Goal: Task Accomplishment & Management: Use online tool/utility

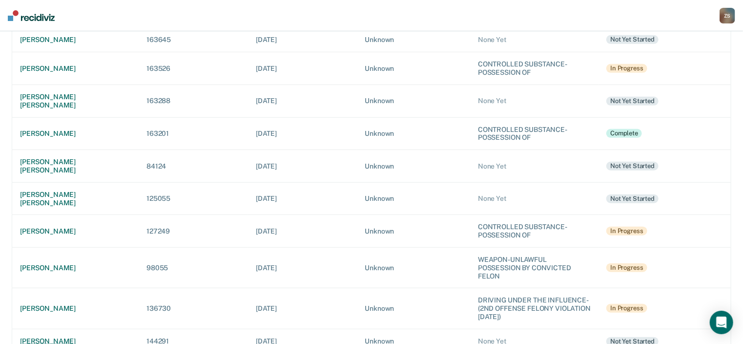
scroll to position [312, 0]
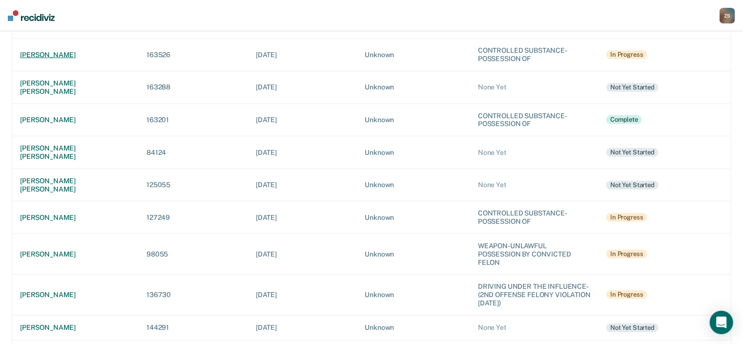
click at [41, 51] on div "[PERSON_NAME]" at bounding box center [75, 55] width 111 height 8
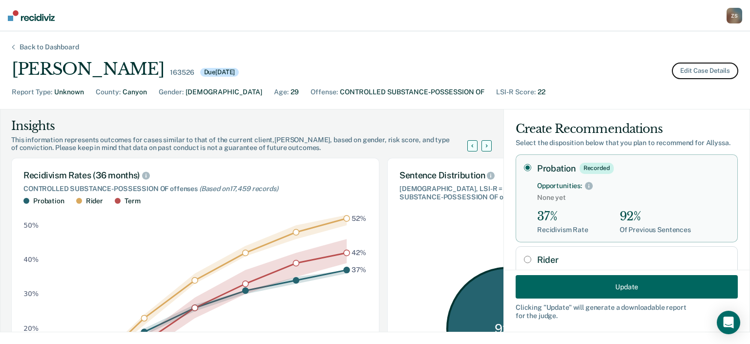
click at [702, 70] on button "Edit Case Details" at bounding box center [705, 70] width 66 height 17
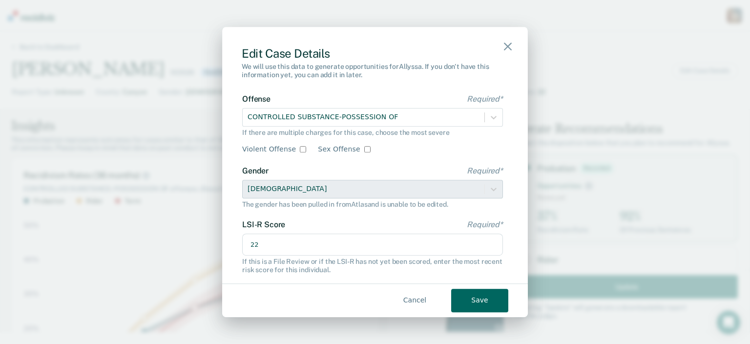
click at [273, 244] on input "22" at bounding box center [372, 244] width 261 height 22
type input "20"
click at [470, 296] on button "Save" at bounding box center [479, 299] width 57 height 23
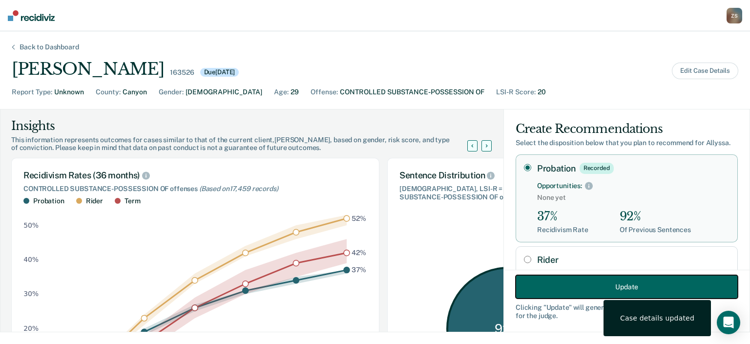
click at [549, 292] on button "Update" at bounding box center [626, 286] width 222 height 23
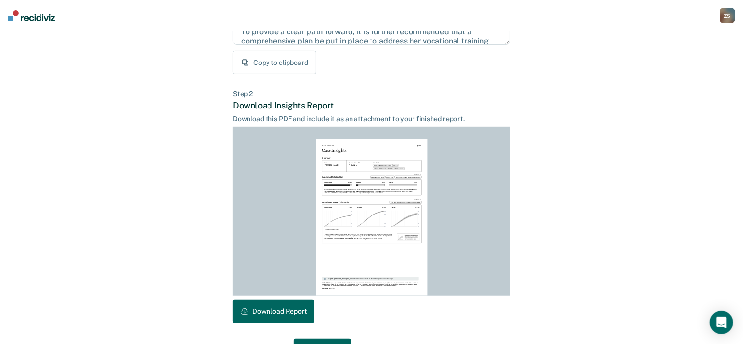
scroll to position [195, 0]
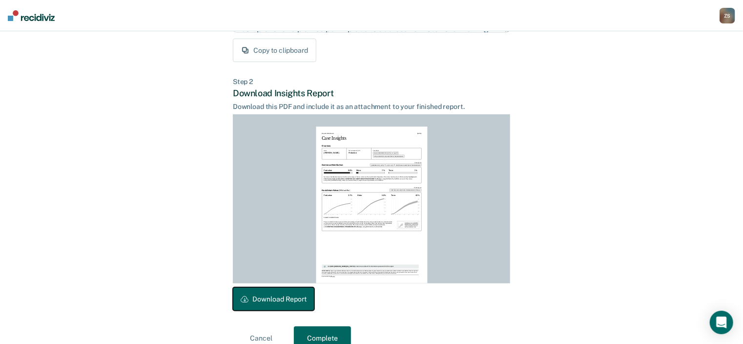
drag, startPoint x: 267, startPoint y: 301, endPoint x: 277, endPoint y: 163, distance: 138.5
click at [267, 300] on button "Download Report" at bounding box center [273, 298] width 81 height 23
click at [722, 20] on div "Z S" at bounding box center [727, 16] width 16 height 16
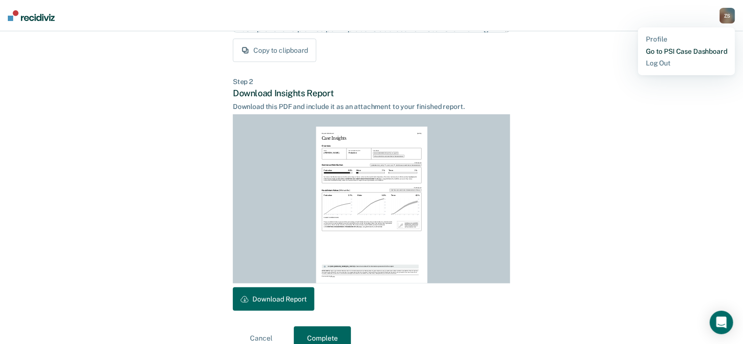
click at [683, 47] on link "Go to PSI Case Dashboard" at bounding box center [686, 51] width 81 height 8
